Goal: Information Seeking & Learning: Learn about a topic

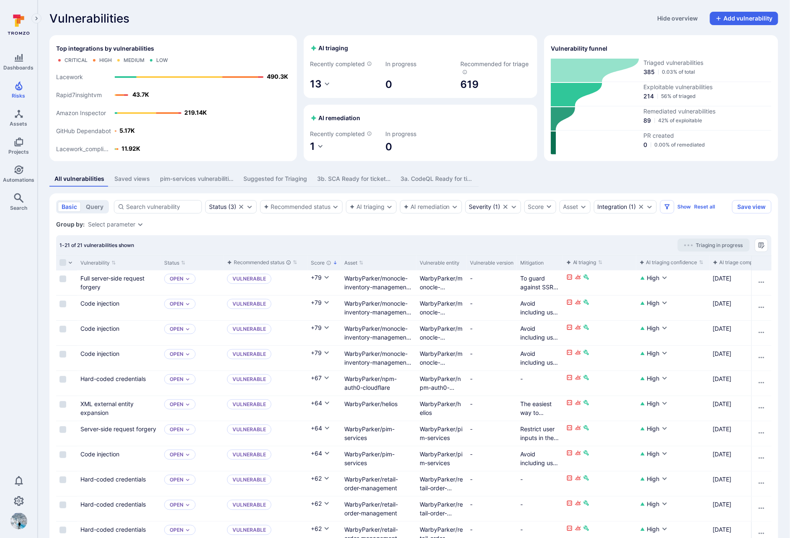
click at [205, 26] on div "Vulnerabilities Hide overview Add vulnerability Top integrations by vulnerabili…" at bounding box center [414, 408] width 752 height 817
click at [213, 17] on div "Vulnerabilities Hide overview Add vulnerability" at bounding box center [413, 18] width 729 height 13
click at [368, 14] on div "Vulnerabilities Hide overview Add vulnerability" at bounding box center [413, 18] width 729 height 13
click at [338, 12] on div "Vulnerabilities Hide overview Add vulnerability" at bounding box center [413, 18] width 729 height 13
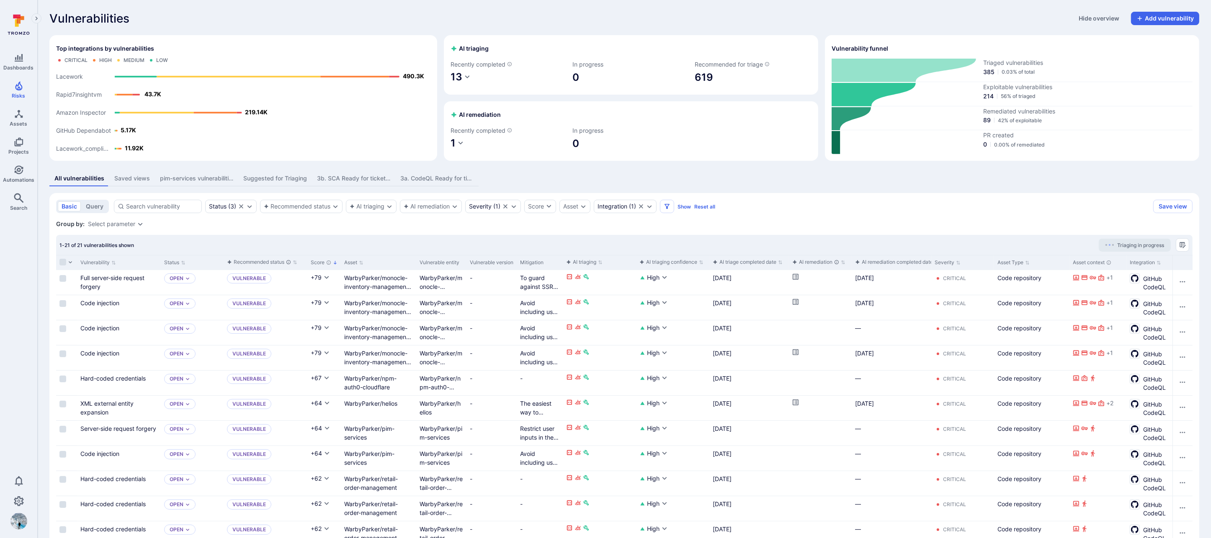
drag, startPoint x: 434, startPoint y: 175, endPoint x: 422, endPoint y: 179, distance: 13.1
click at [434, 176] on div "3a. CodeQL Ready for ticketing" at bounding box center [436, 178] width 73 height 8
click at [422, 179] on div "3a. CodeQL Ready for ticketing" at bounding box center [436, 178] width 73 height 8
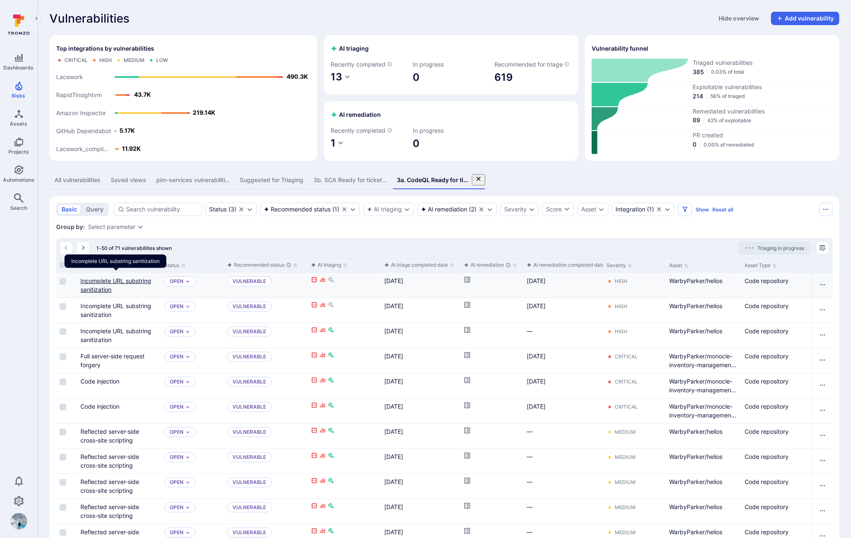
click at [142, 277] on link "Incomplete URL substring sanitization" at bounding box center [115, 285] width 71 height 16
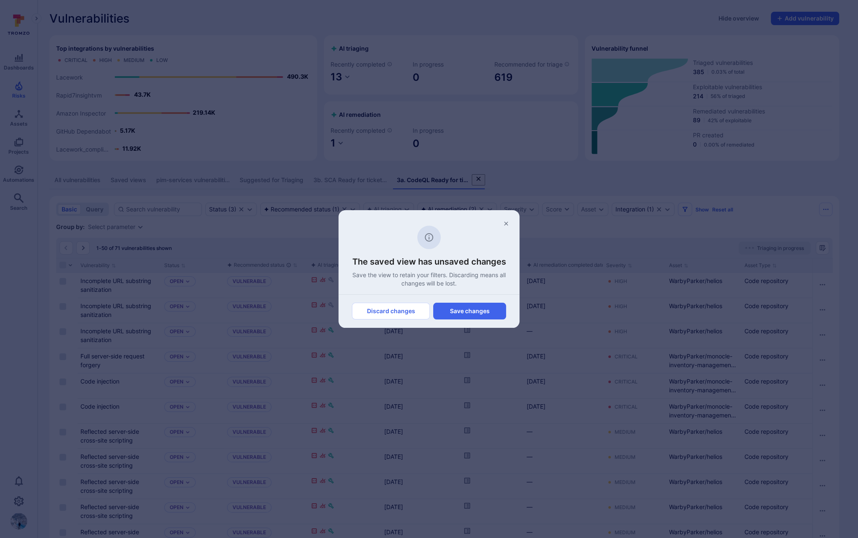
click at [381, 310] on button "Discard changes" at bounding box center [391, 311] width 78 height 17
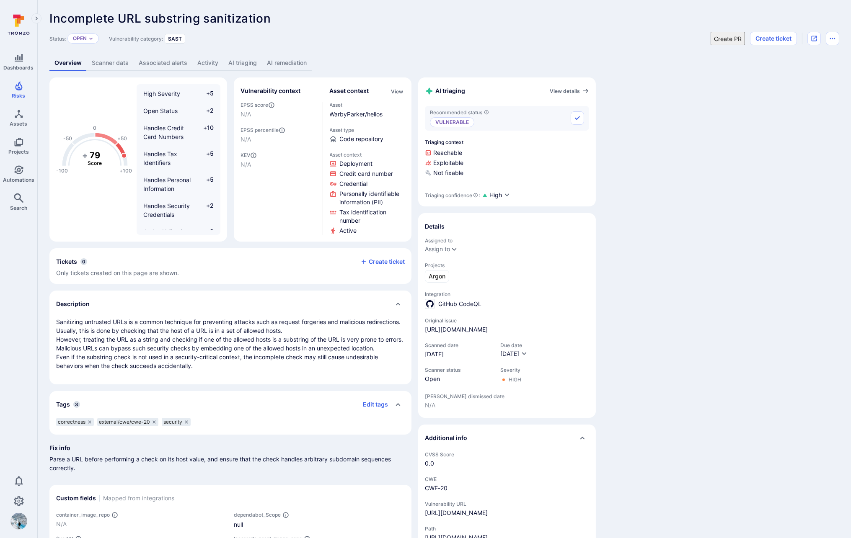
click at [283, 65] on link "AI remediation" at bounding box center [287, 62] width 50 height 15
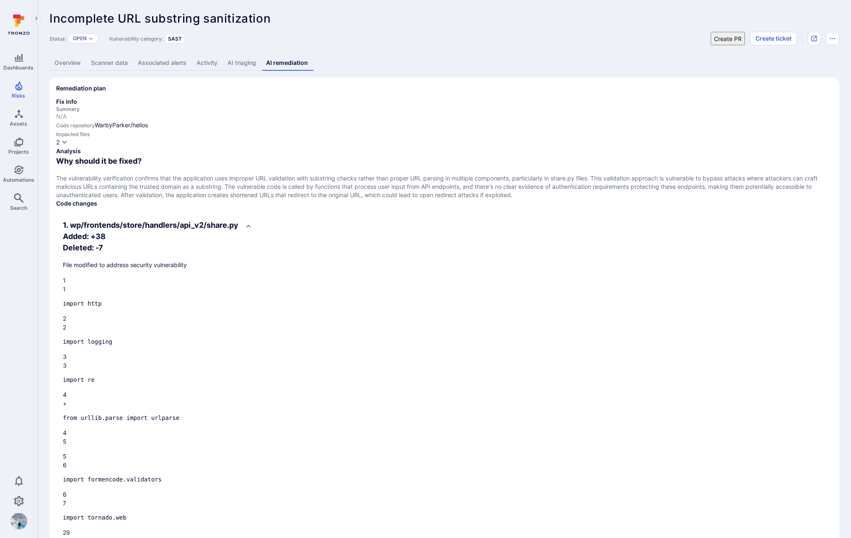
click at [70, 64] on link "Overview" at bounding box center [67, 62] width 36 height 15
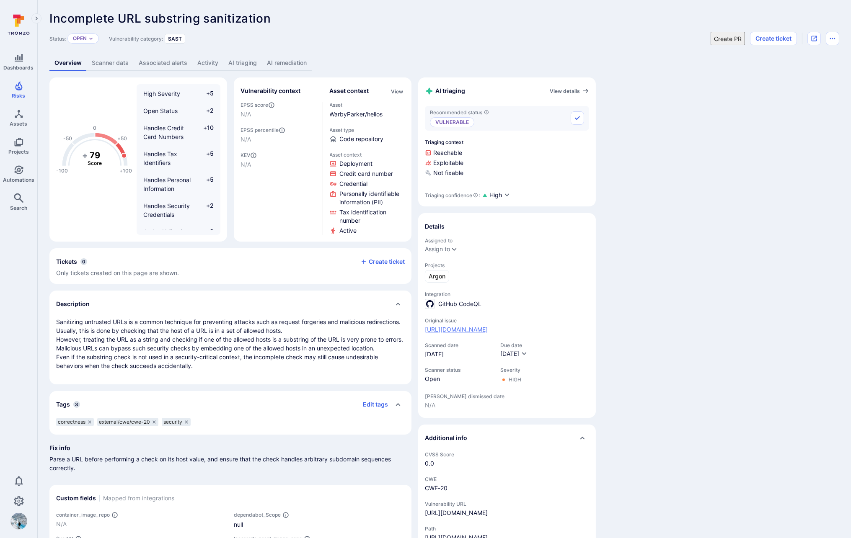
click at [488, 329] on link "[URL][DOMAIN_NAME]" at bounding box center [456, 329] width 63 height 8
click at [297, 63] on link "AI remediation" at bounding box center [287, 62] width 50 height 15
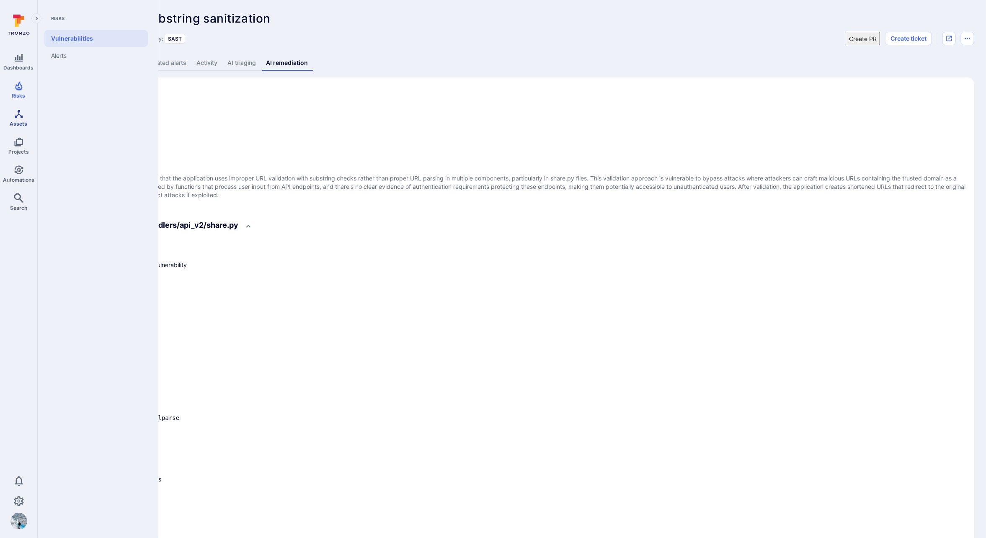
click at [21, 92] on link "Risks" at bounding box center [18, 89] width 37 height 25
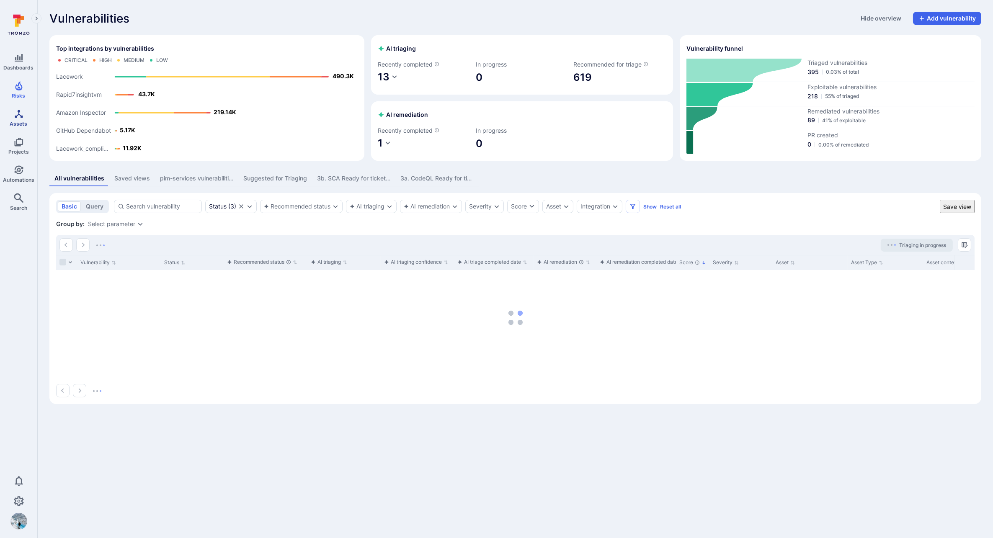
click at [21, 113] on icon "Assets" at bounding box center [19, 114] width 10 height 10
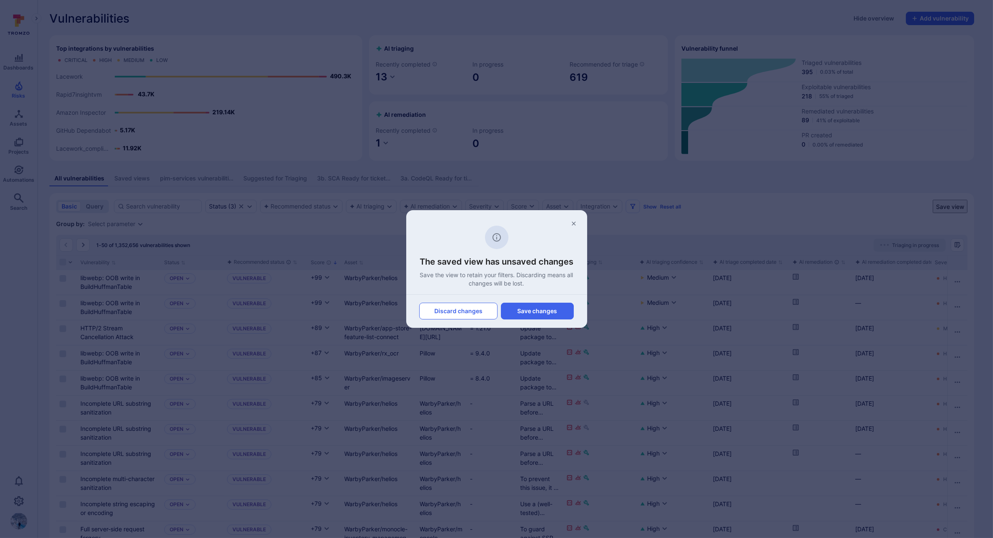
click at [484, 314] on button "Discard changes" at bounding box center [458, 311] width 78 height 17
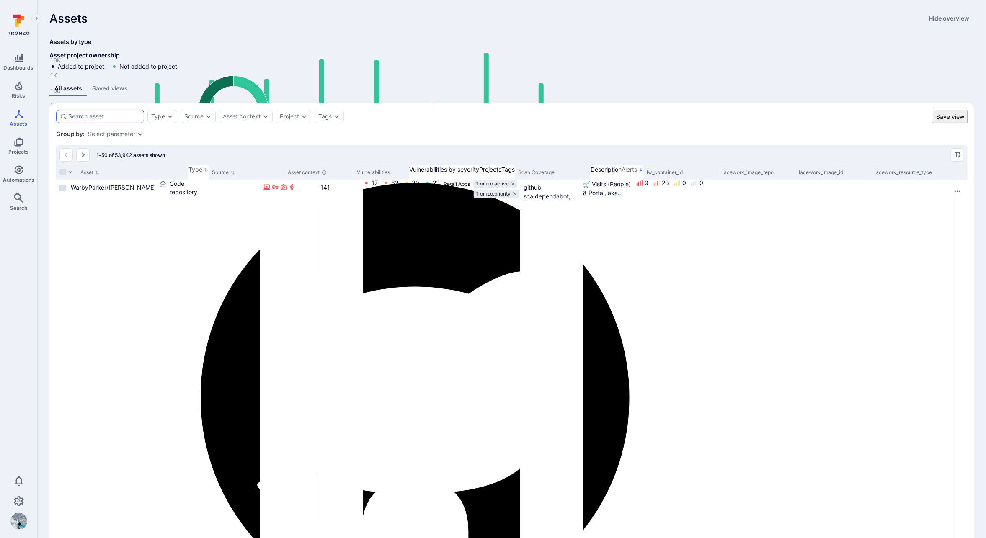
click at [104, 123] on div at bounding box center [100, 116] width 88 height 13
click at [104, 121] on input at bounding box center [104, 116] width 72 height 8
click at [106, 121] on input at bounding box center [104, 116] width 72 height 8
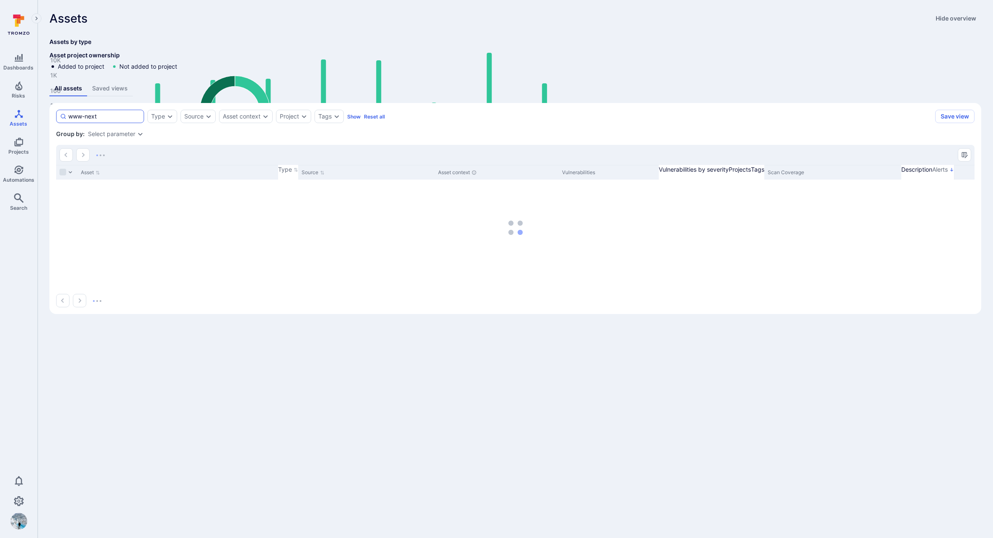
type input "www-next"
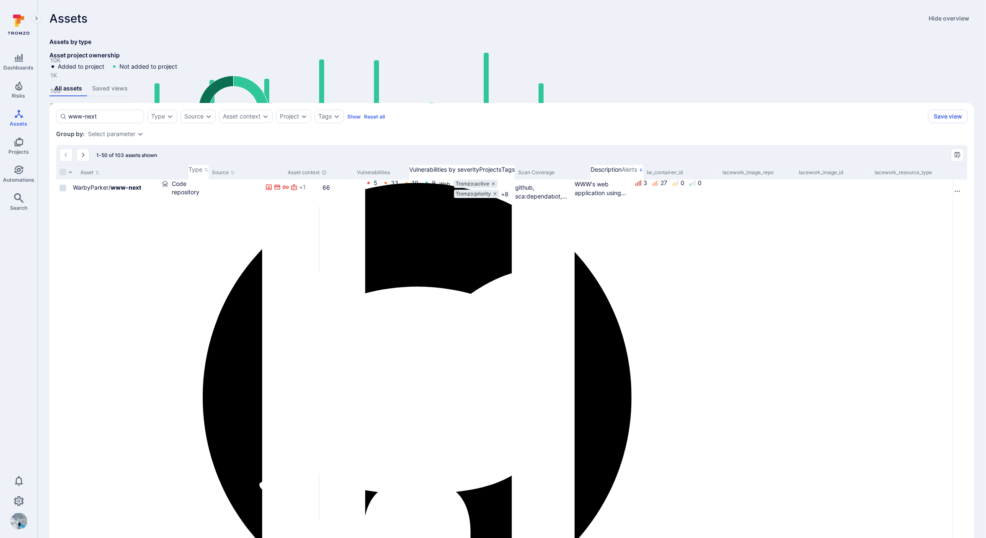
click at [108, 191] on link "WarbyParker/ www-next" at bounding box center [107, 187] width 68 height 7
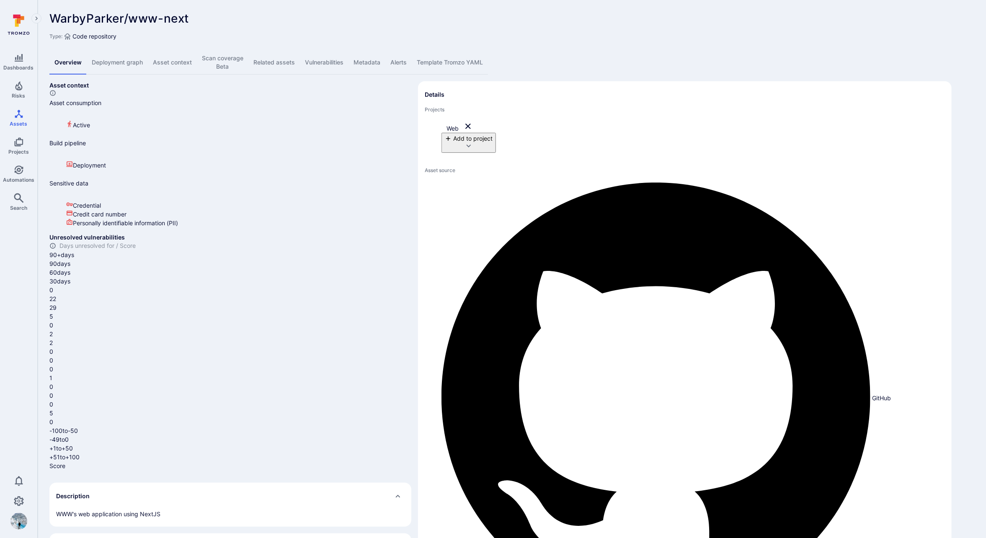
click at [349, 54] on link "Vulnerabilities" at bounding box center [324, 63] width 49 height 24
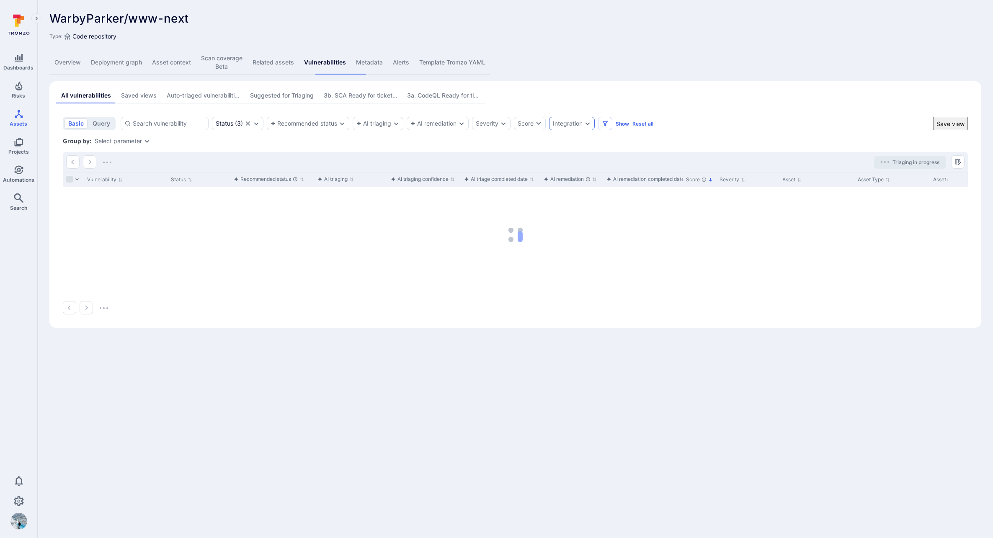
click at [556, 120] on div "Integration" at bounding box center [568, 123] width 30 height 7
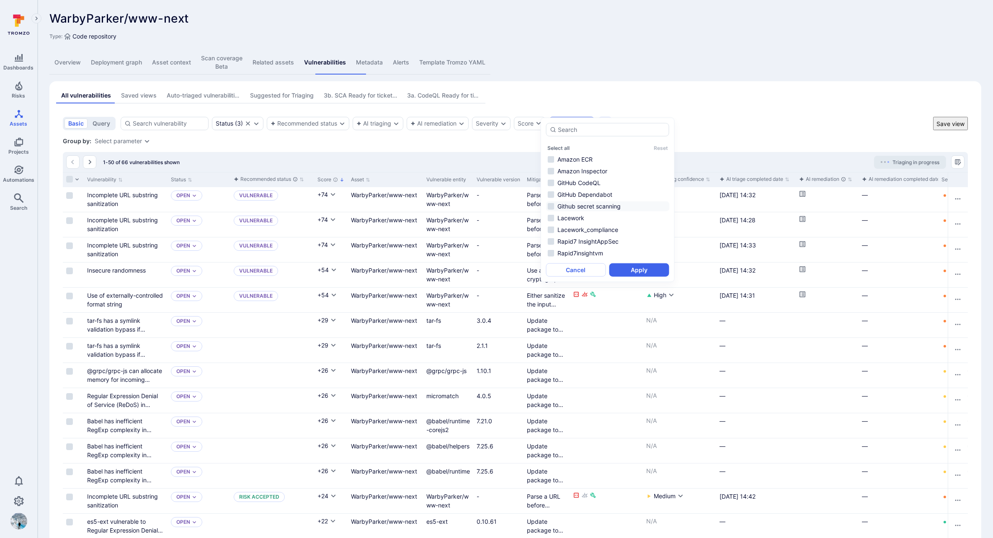
click at [616, 207] on li "Github secret scanning" at bounding box center [608, 206] width 124 height 10
click at [657, 268] on button "Apply" at bounding box center [639, 269] width 60 height 13
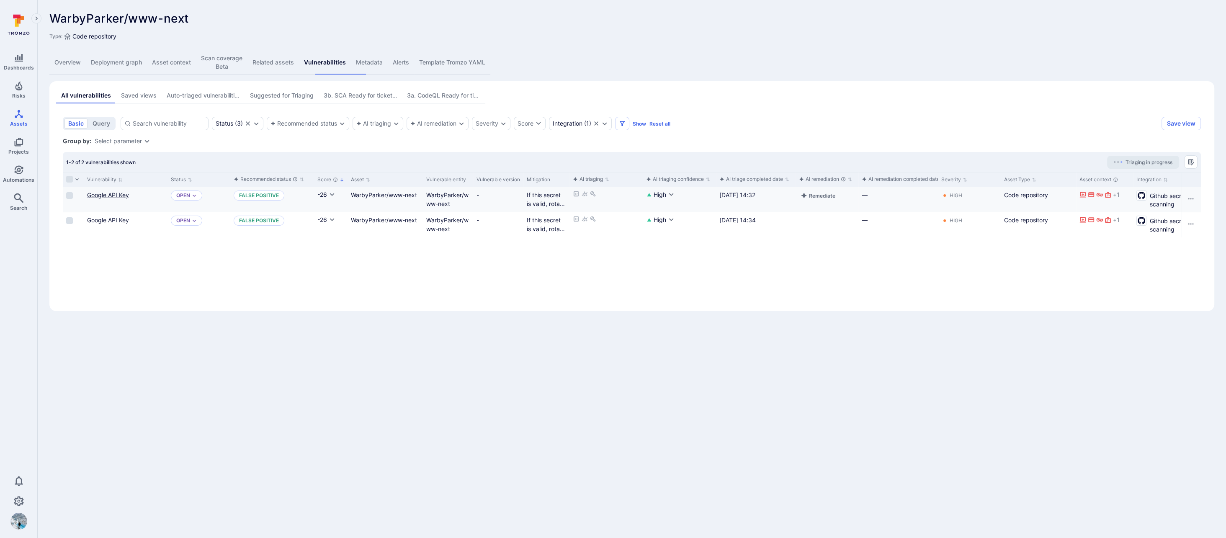
click at [118, 191] on link "Google API Key" at bounding box center [108, 194] width 42 height 7
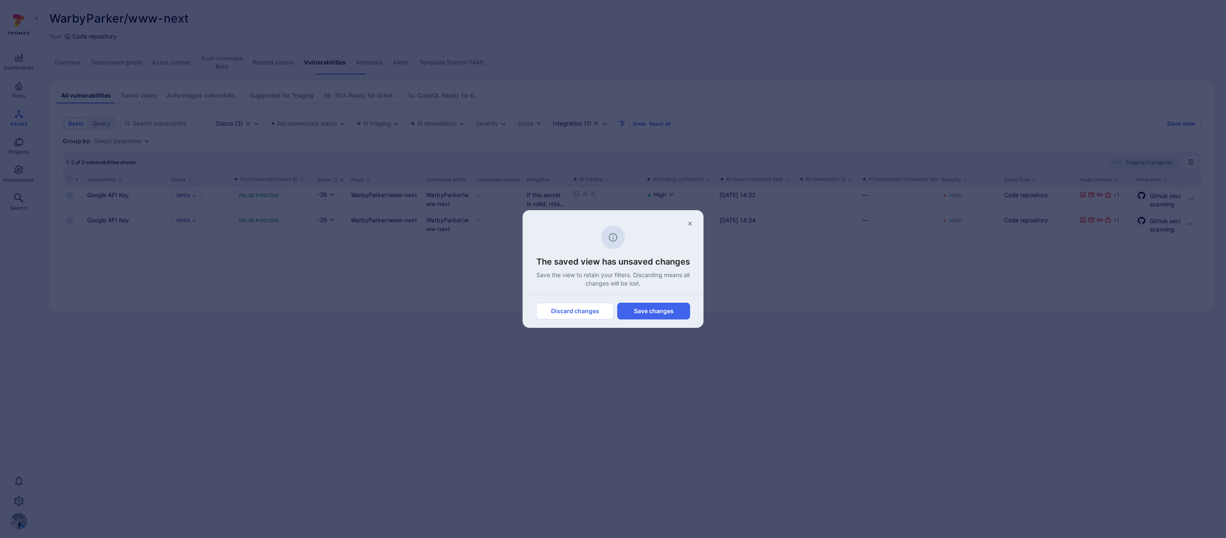
click at [583, 315] on button "Discard changes" at bounding box center [575, 311] width 78 height 17
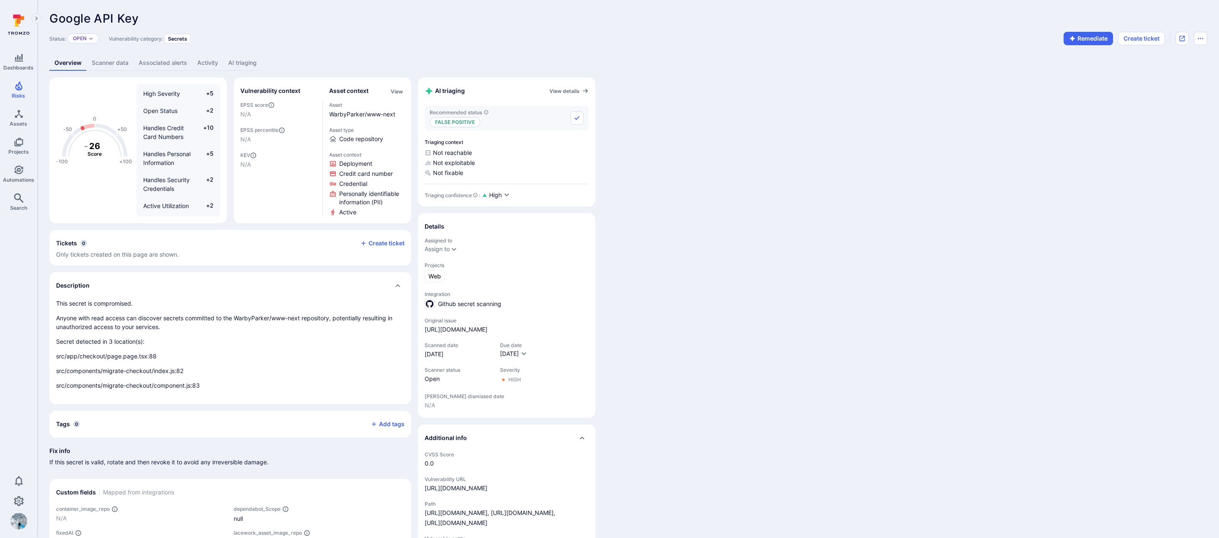
click at [250, 60] on link "AI triaging" at bounding box center [242, 62] width 39 height 15
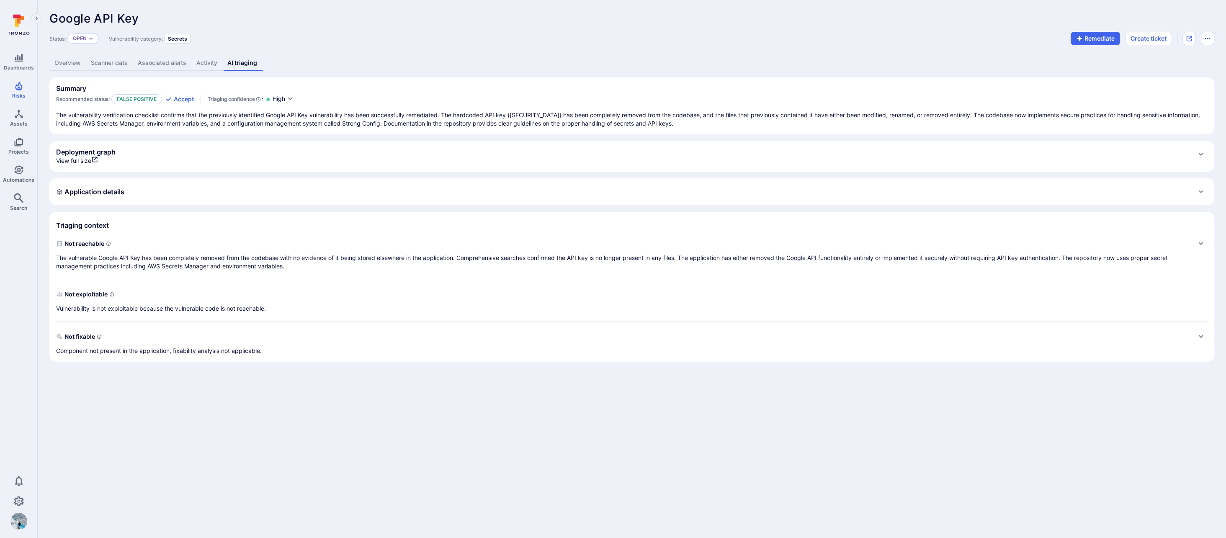
click at [71, 67] on link "Overview" at bounding box center [67, 62] width 36 height 15
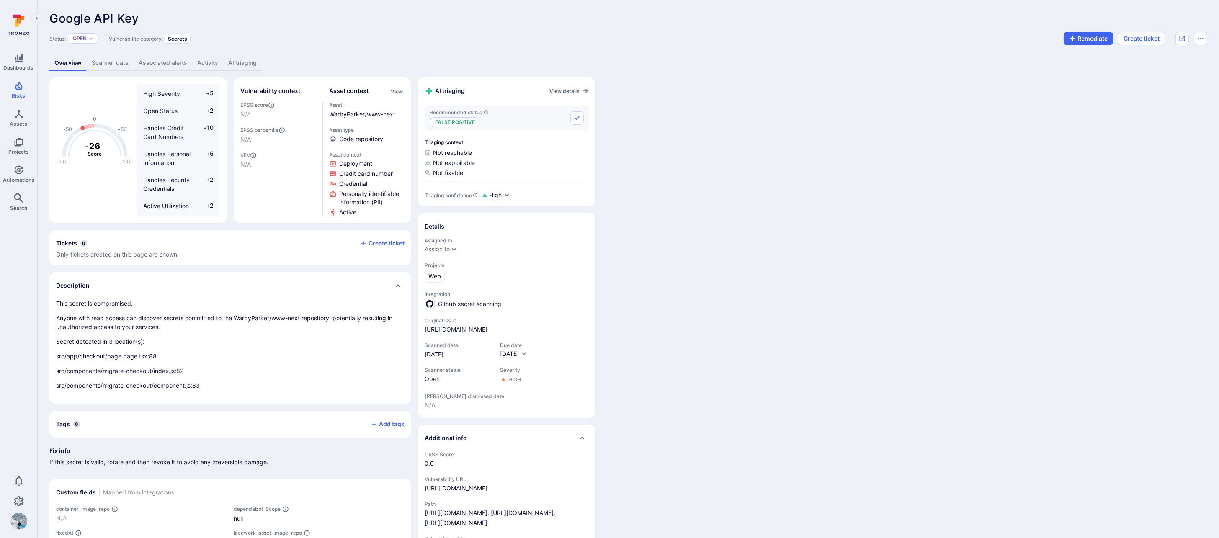
click at [249, 66] on link "AI triaging" at bounding box center [242, 62] width 39 height 15
